Goal: Find specific page/section: Find specific page/section

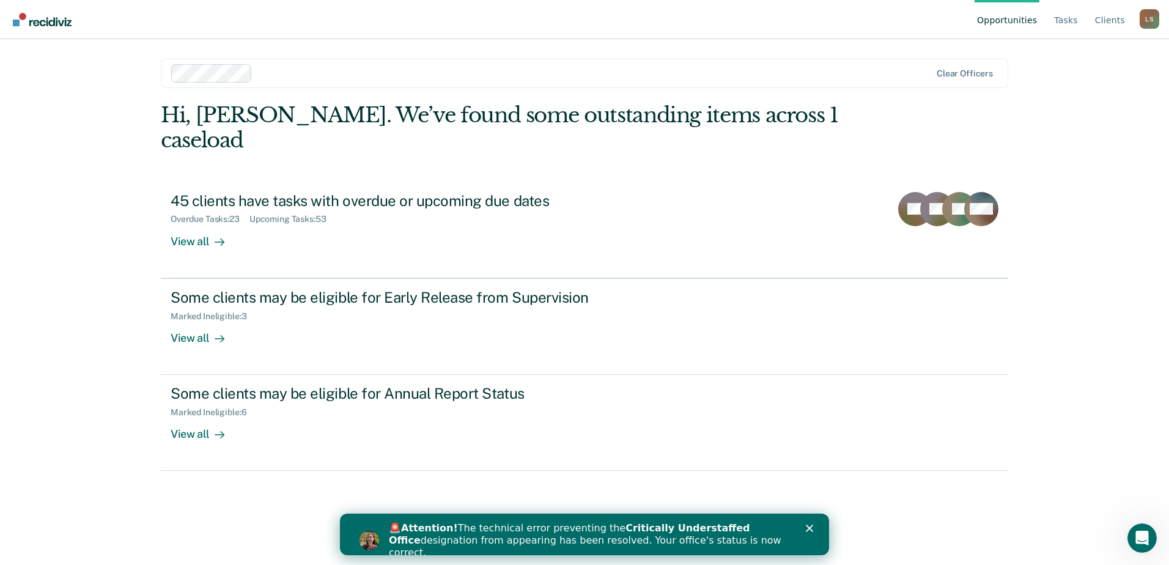
click at [807, 525] on icon "Close" at bounding box center [809, 528] width 7 height 7
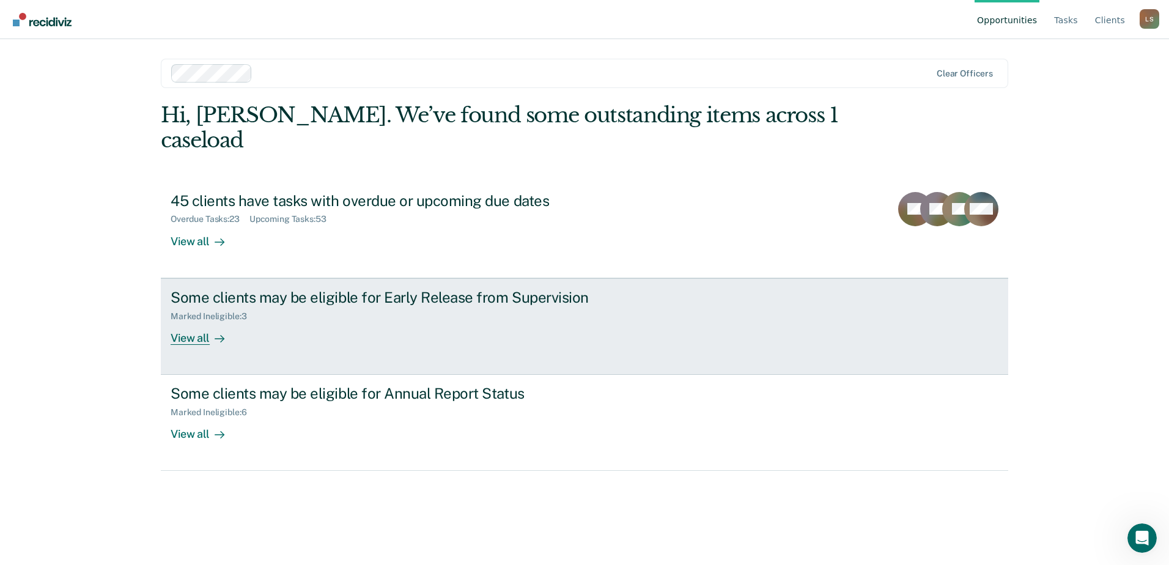
click at [202, 321] on div "View all" at bounding box center [205, 333] width 68 height 24
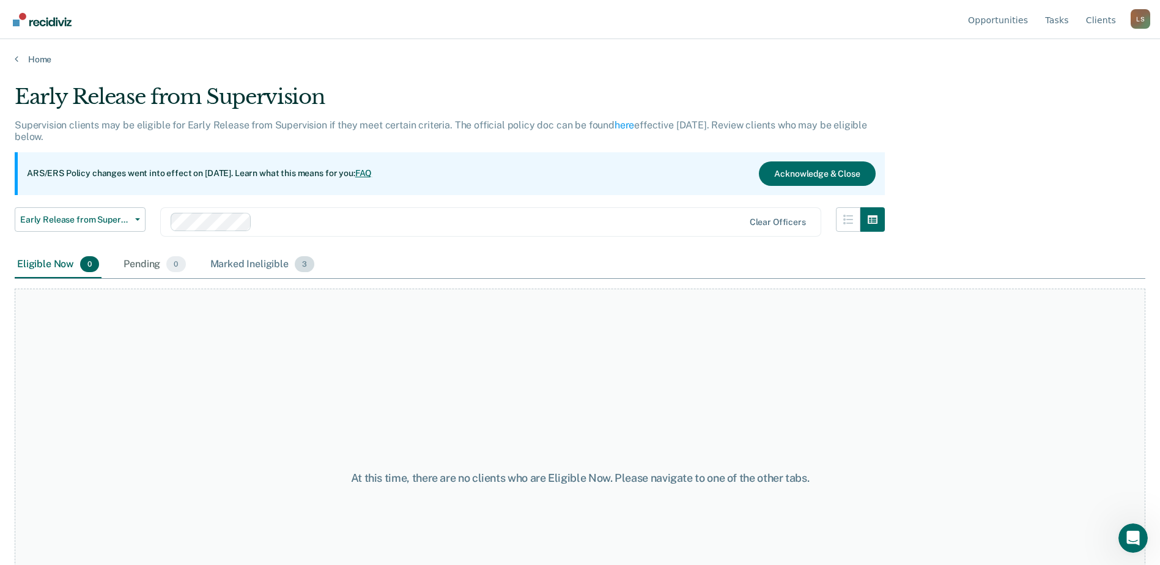
click at [254, 264] on div "Marked Ineligible 3" at bounding box center [262, 264] width 109 height 27
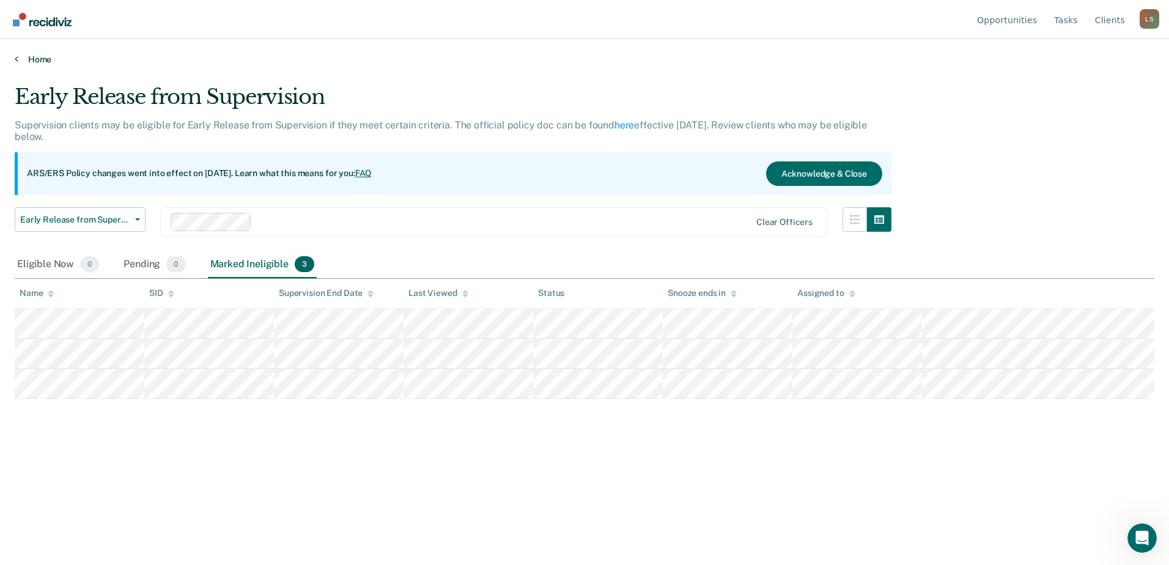
click at [32, 59] on link "Home" at bounding box center [585, 59] width 1140 height 11
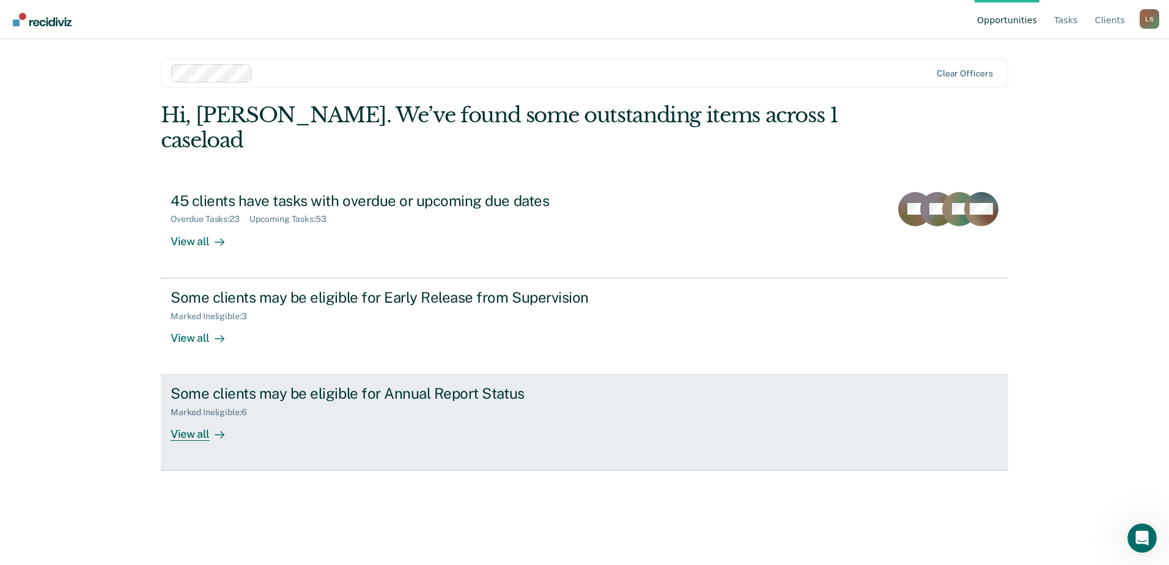
click at [199, 418] on div "View all" at bounding box center [205, 430] width 68 height 24
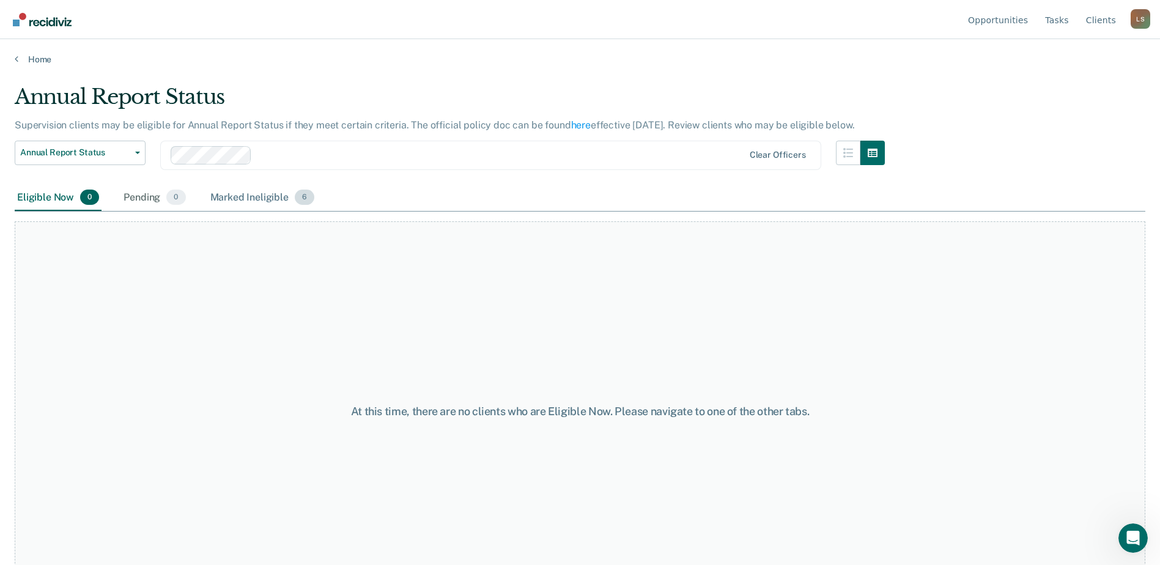
click at [240, 199] on div "Marked Ineligible 6" at bounding box center [262, 198] width 109 height 27
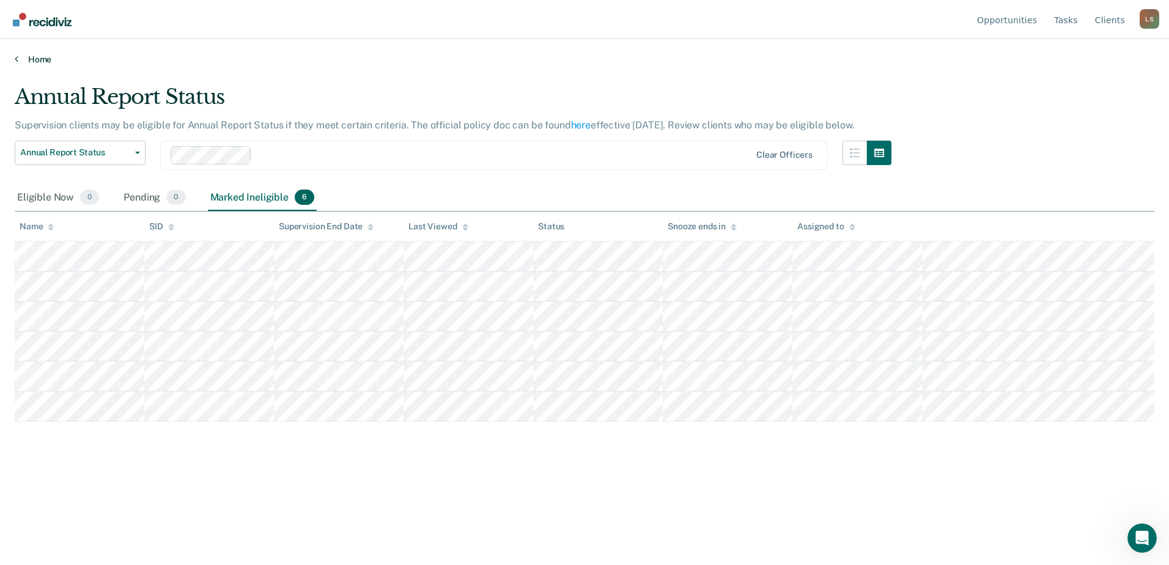
click at [28, 63] on link "Home" at bounding box center [585, 59] width 1140 height 11
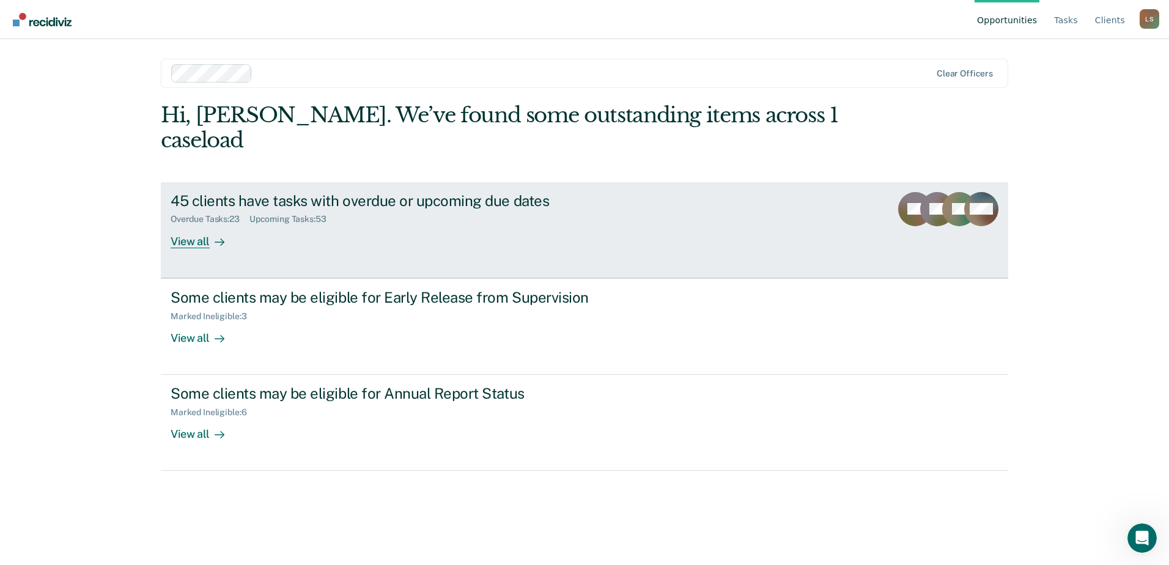
click at [206, 224] on div "View all" at bounding box center [205, 236] width 68 height 24
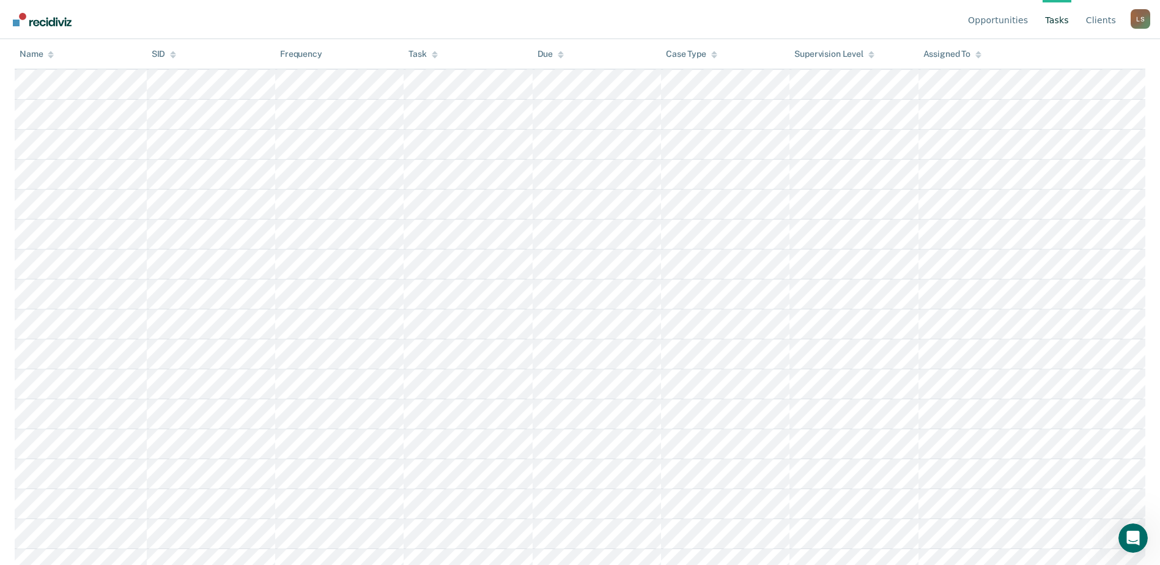
scroll to position [1999, 0]
